Goal: Information Seeking & Learning: Find specific page/section

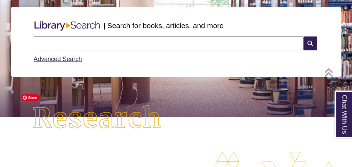
scroll to position [195, 0]
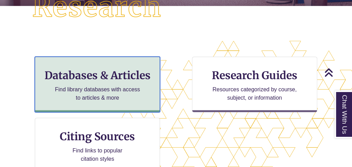
click at [92, 76] on h3 "Databases & Articles" at bounding box center [97, 75] width 113 height 13
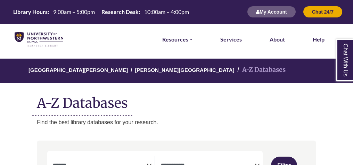
select select "Database Subject Filter"
select select "Database Types Filter"
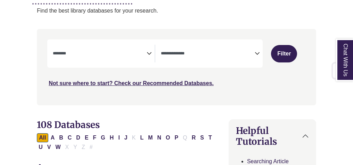
scroll to position [139, 0]
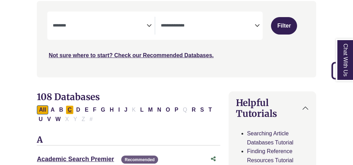
click at [70, 109] on button "C" at bounding box center [70, 109] width 8 height 9
select select "Database Subject Filter"
select select "Database Types Filter"
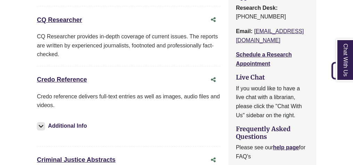
scroll to position [974, 0]
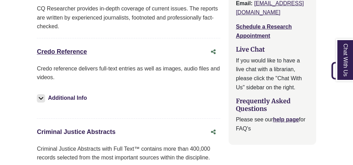
click at [70, 128] on link "Criminal Justice Abstracts This link opens in a new window" at bounding box center [76, 131] width 79 height 7
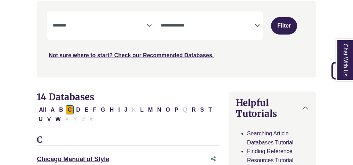
select select "Database Subject Filter"
select select "Database Types Filter"
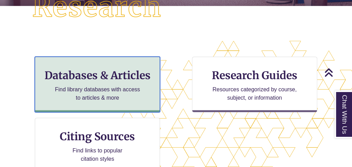
click at [96, 74] on h3 "Databases & Articles" at bounding box center [97, 75] width 113 height 13
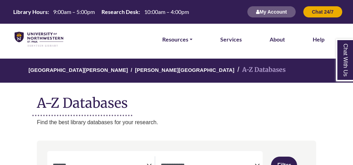
select select "Database Subject Filter"
select select "Database Types Filter"
select select "Database Subject Filter"
select select "Database Types Filter"
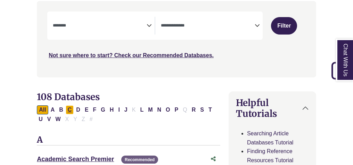
click at [70, 111] on button "C" at bounding box center [70, 109] width 8 height 9
select select "Database Subject Filter"
select select "Database Types Filter"
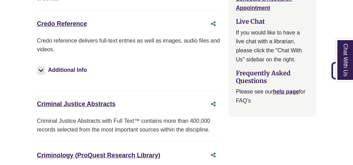
scroll to position [1029, 0]
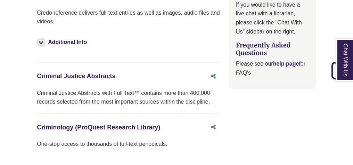
click at [65, 72] on link "Criminal Justice Abstracts This link opens in a new window" at bounding box center [76, 75] width 79 height 7
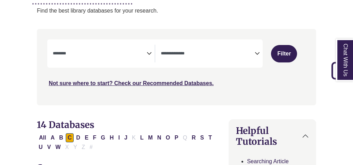
scroll to position [139, 0]
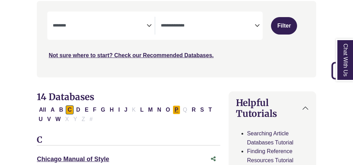
click at [173, 111] on button "P" at bounding box center [177, 109] width 8 height 9
select select "Database Subject Filter"
select select "Database Types Filter"
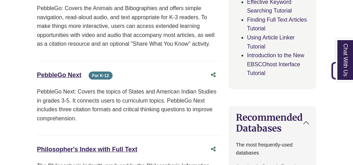
scroll to position [390, 0]
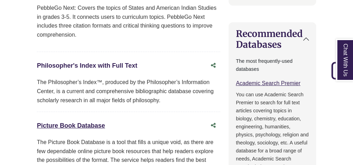
click at [88, 66] on link "Philosopher's Index with Full Text This link opens in a new window" at bounding box center [87, 65] width 101 height 7
click at [122, 63] on link "Philosopher's Index with Full Text This link opens in a new window" at bounding box center [87, 65] width 101 height 7
